Goal: Task Accomplishment & Management: Complete application form

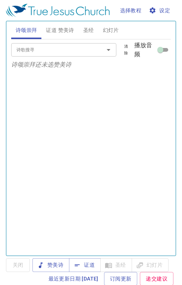
click at [62, 31] on span "证道 赞美诗" at bounding box center [60, 30] width 28 height 9
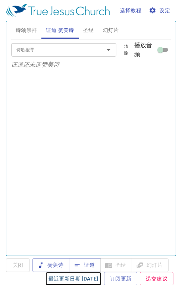
click at [85, 272] on link "最近更新日期 2025/7/2" at bounding box center [73, 279] width 56 height 14
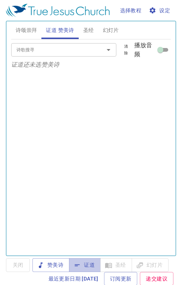
click at [87, 262] on span "证道" at bounding box center [85, 264] width 20 height 9
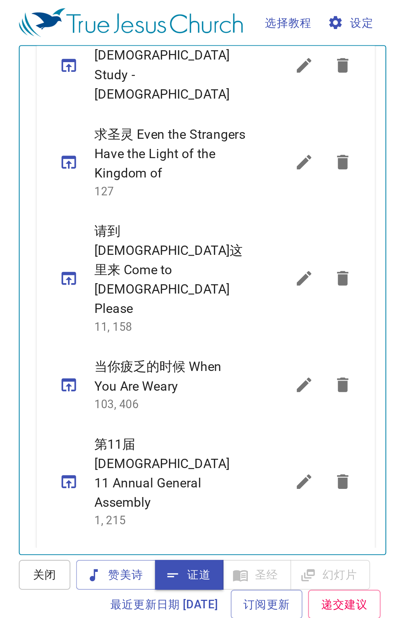
scroll to position [468, 0]
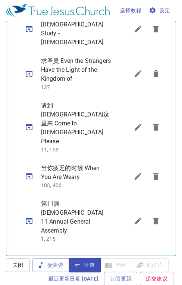
click at [134, 173] on icon "sermon lineup list" at bounding box center [137, 176] width 7 height 7
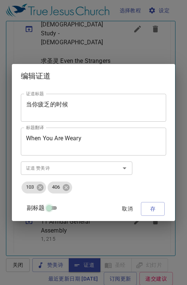
click at [51, 208] on input "副标题" at bounding box center [49, 209] width 27 height 9
checkbox input "true"
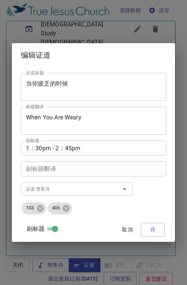
click at [75, 84] on textarea "当你疲乏的时候" at bounding box center [93, 87] width 135 height 14
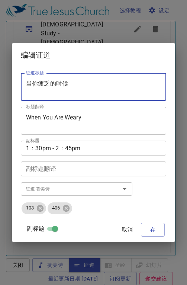
click at [108, 84] on textarea "当你疲乏的时候" at bounding box center [93, 87] width 135 height 14
type textarea "当"
paste textarea "基本信仰 (1a) 信獨一真神"
click at [60, 84] on textarea "基本信仰 (1a) 信獨一真神" at bounding box center [93, 87] width 135 height 14
type textarea "基本信仰 (一) 信獨一真神"
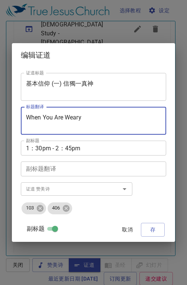
click at [93, 123] on textarea "When You Are Weary" at bounding box center [93, 121] width 135 height 14
click at [112, 121] on textarea "When You Are Weary" at bounding box center [93, 121] width 135 height 14
type textarea "W"
paste textarea "Basic Belief (1a)： Believing in the One True God"
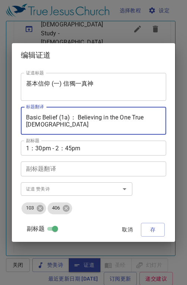
click at [74, 116] on textarea "Basic Belief (1a)： Believing in the One True God" at bounding box center [93, 121] width 135 height 14
type textarea "Basic Belief (1) Believing in the One True [DEMOGRAPHIC_DATA]"
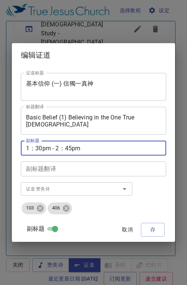
click at [50, 147] on textarea "1：30pm - 2：45pm" at bounding box center [93, 148] width 135 height 7
click at [49, 148] on textarea "10：30 - 2：45pm" at bounding box center [93, 148] width 135 height 7
click at [50, 147] on textarea "10：30 -1 2：45pm" at bounding box center [93, 148] width 135 height 7
click at [47, 147] on textarea "10：30 - 1 2：45pm" at bounding box center [93, 148] width 135 height 7
click at [89, 149] on textarea "10：30am- 1 2：45pm" at bounding box center [93, 148] width 135 height 7
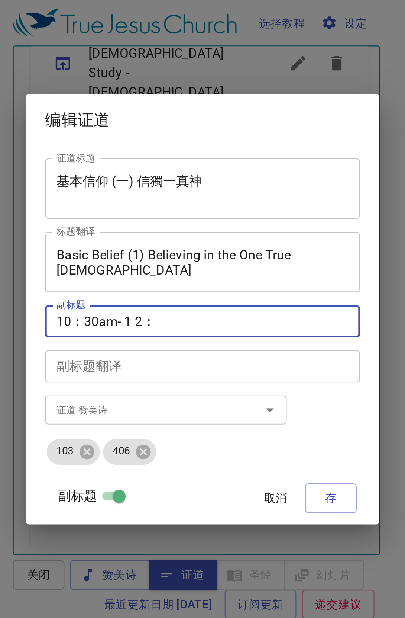
scroll to position [343, 0]
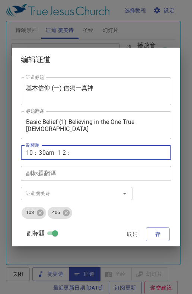
click at [143, 166] on div "副标题翻译" at bounding box center [96, 173] width 150 height 15
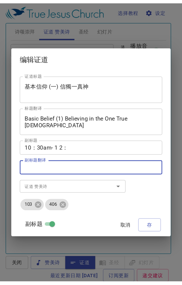
scroll to position [342, 0]
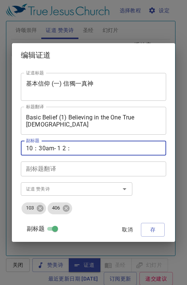
click at [73, 147] on textarea "10：30am- 1 2：" at bounding box center [93, 148] width 135 height 7
click at [54, 146] on textarea "10：30am- 1 2：" at bounding box center [93, 148] width 135 height 7
click at [57, 151] on textarea "10：30am- 1 2：" at bounding box center [93, 148] width 135 height 7
click at [72, 147] on textarea "10：30am - 1 2：" at bounding box center [93, 148] width 135 height 7
type textarea "10：30am - 1 2：00noon"
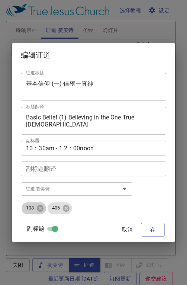
click at [40, 208] on icon at bounding box center [40, 208] width 8 height 8
click at [41, 208] on icon at bounding box center [40, 208] width 7 height 7
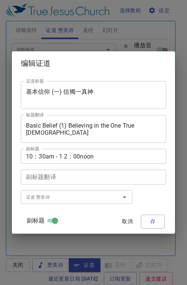
click at [36, 195] on input "证道 赞美诗" at bounding box center [65, 197] width 85 height 9
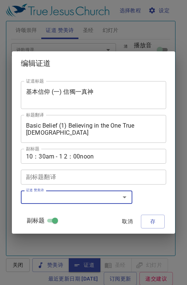
click at [41, 198] on input "证道 赞美诗" at bounding box center [65, 197] width 85 height 9
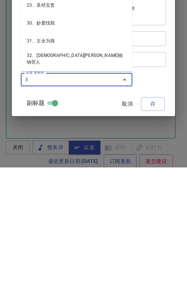
type input "3、亚伯拉罕的[DEMOGRAPHIC_DATA]"
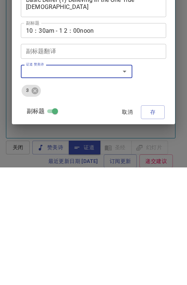
click at [151, 111] on div "证道标题 基本信仰 (一) 信獨一真神 证道标题 标题翻译 Basic Belief (1) Believing in the One True God 标题…" at bounding box center [93, 154] width 145 height 168
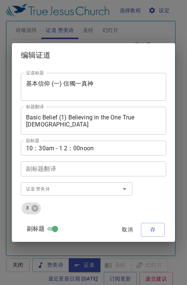
click at [151, 233] on span "存" at bounding box center [153, 229] width 12 height 9
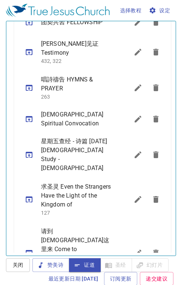
scroll to position [516, 0]
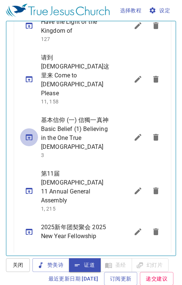
click at [30, 134] on icon "sermon lineup list" at bounding box center [29, 137] width 7 height 6
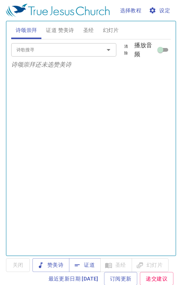
click at [58, 32] on span "证道 赞美诗" at bounding box center [60, 30] width 28 height 9
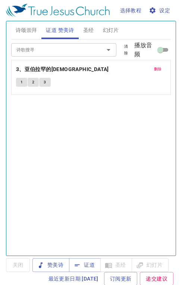
click at [87, 265] on span "证道" at bounding box center [85, 264] width 20 height 9
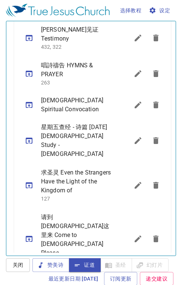
scroll to position [521, 0]
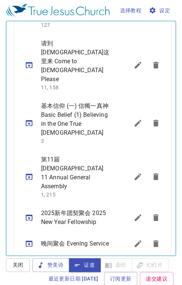
click at [133, 61] on icon "sermon lineup list" at bounding box center [137, 65] width 9 height 9
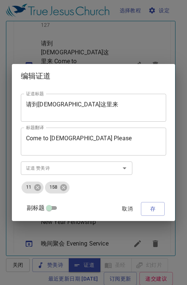
click at [52, 208] on input "副标题" at bounding box center [49, 209] width 27 height 9
checkbox input "true"
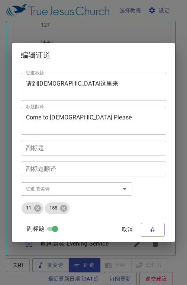
click at [125, 232] on span "取消" at bounding box center [128, 229] width 18 height 9
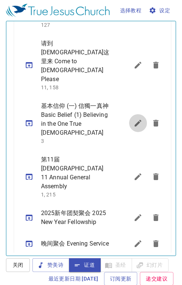
click at [134, 120] on icon "sermon lineup list" at bounding box center [137, 123] width 7 height 7
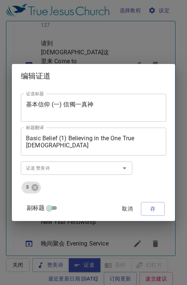
click at [54, 209] on input "副标题" at bounding box center [49, 209] width 27 height 9
checkbox input "true"
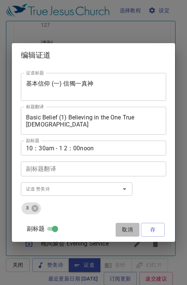
drag, startPoint x: 130, startPoint y: 229, endPoint x: 120, endPoint y: 225, distance: 10.2
click at [129, 228] on span "取消" at bounding box center [128, 229] width 18 height 9
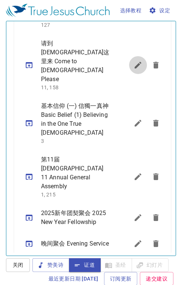
click at [134, 62] on icon "sermon lineup list" at bounding box center [137, 65] width 7 height 7
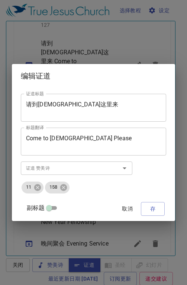
click at [55, 208] on input "副标题" at bounding box center [49, 209] width 27 height 9
checkbox input "true"
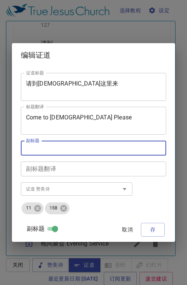
click at [36, 148] on textarea "副标题" at bounding box center [93, 148] width 135 height 7
click at [40, 150] on textarea "副标题" at bounding box center [93, 148] width 135 height 7
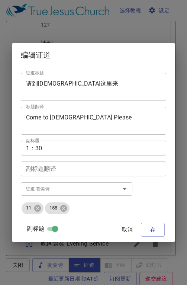
click at [63, 148] on textarea "1：30" at bounding box center [93, 148] width 135 height 7
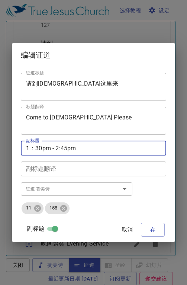
type textarea "1：30pm - 2:45pm"
click at [155, 231] on span "存" at bounding box center [153, 229] width 12 height 9
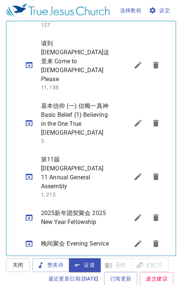
click at [29, 120] on icon "sermon lineup list" at bounding box center [29, 123] width 7 height 6
click at [28, 120] on icon "sermon lineup list" at bounding box center [29, 123] width 7 height 6
click at [29, 62] on icon "sermon lineup list" at bounding box center [29, 65] width 7 height 6
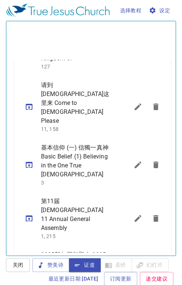
scroll to position [192, 0]
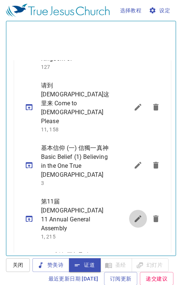
click at [133, 214] on icon "sermon lineup list" at bounding box center [137, 218] width 9 height 9
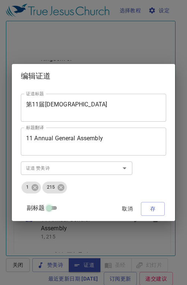
click at [52, 209] on input "副标题" at bounding box center [49, 209] width 27 height 9
checkbox input "true"
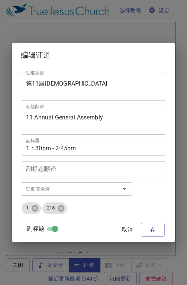
click at [38, 81] on textarea "第11届[DEMOGRAPHIC_DATA]" at bounding box center [93, 87] width 135 height 14
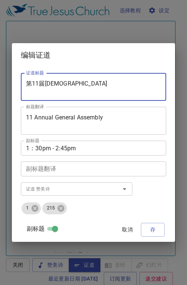
click at [41, 83] on textarea "第11届[DEMOGRAPHIC_DATA]" at bounding box center [93, 87] width 135 height 14
type textarea "第12届[DEMOGRAPHIC_DATA]"
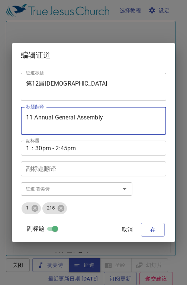
click at [32, 117] on textarea "11 Annual General Assembly" at bounding box center [93, 121] width 135 height 14
type textarea "12 Annual General Assembly"
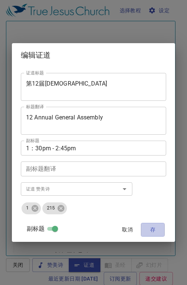
click at [148, 231] on span "存" at bounding box center [153, 229] width 12 height 9
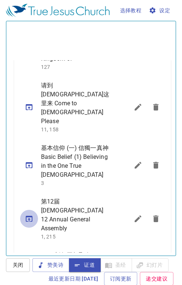
click at [28, 214] on icon "sermon lineup list" at bounding box center [29, 218] width 9 height 9
click at [134, 215] on icon "sermon lineup list" at bounding box center [137, 218] width 7 height 7
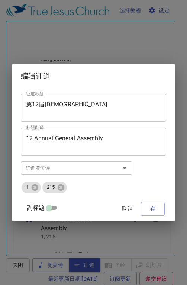
click at [58, 103] on textarea "第12届[DEMOGRAPHIC_DATA]" at bounding box center [93, 108] width 135 height 14
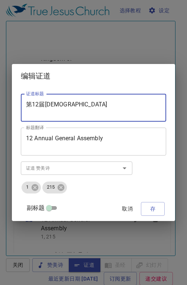
click at [55, 105] on textarea "第12届[DEMOGRAPHIC_DATA]" at bounding box center [93, 108] width 135 height 14
type textarea "第12届[DEMOGRAPHIC_DATA]年度大会"
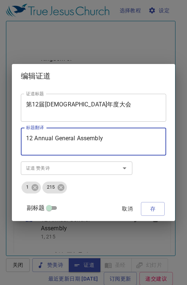
click at [34, 137] on textarea "12 Annual General Assembly" at bounding box center [93, 142] width 135 height 14
click at [41, 136] on textarea "12th Annual General Assembly" at bounding box center [93, 142] width 135 height 14
click at [137, 138] on textarea "12th Believer's Annual General Assembly" at bounding box center [93, 142] width 135 height 14
type textarea "12th Believer's Annual General Meeting"
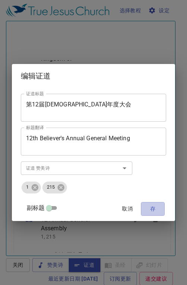
click at [151, 206] on span "存" at bounding box center [153, 208] width 12 height 9
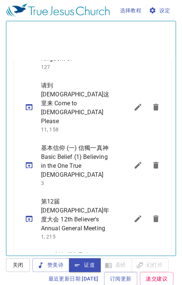
click at [29, 216] on icon "sermon lineup list" at bounding box center [29, 219] width 7 height 6
